Goal: Navigation & Orientation: Find specific page/section

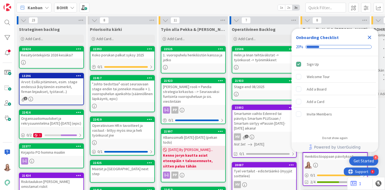
click at [368, 37] on icon "Close Checklist" at bounding box center [369, 38] width 4 height 4
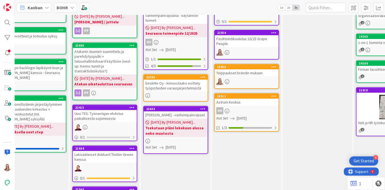
scroll to position [150, 88]
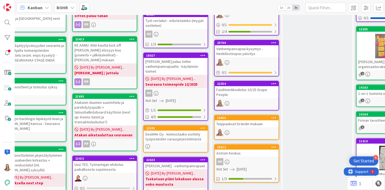
click at [240, 120] on div "Teippaukset brändin mukaan" at bounding box center [246, 123] width 64 height 7
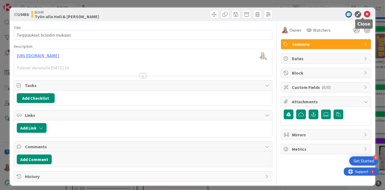
click at [363, 17] on icon at bounding box center [366, 14] width 6 height 6
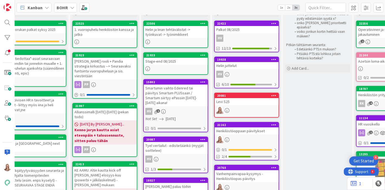
scroll to position [0, 88]
